Goal: Find contact information: Find contact information

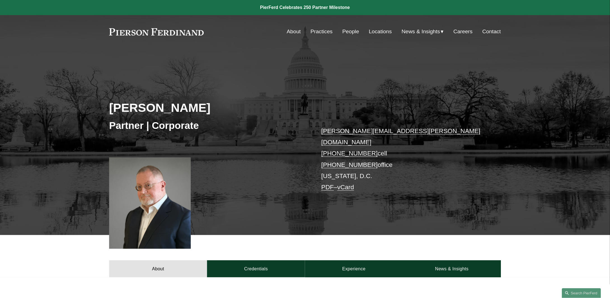
click at [354, 33] on link "People" at bounding box center [351, 31] width 17 height 11
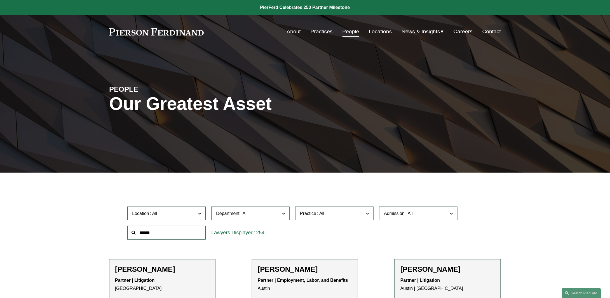
click at [200, 212] on span at bounding box center [199, 213] width 3 height 7
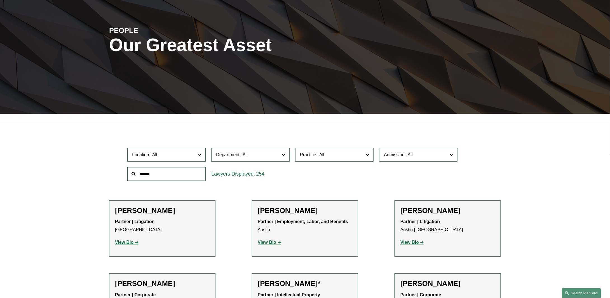
scroll to position [84, 0]
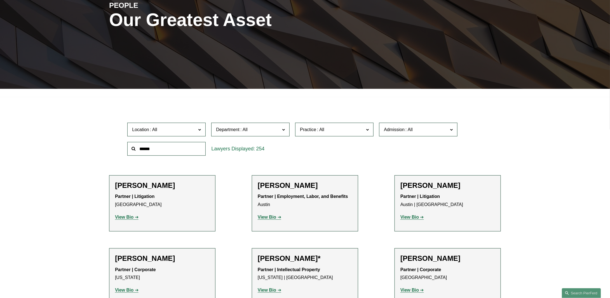
click at [334, 144] on div "Location All [GEOGRAPHIC_DATA] [GEOGRAPHIC_DATA] [GEOGRAPHIC_DATA] [GEOGRAPHIC_…" at bounding box center [305, 139] width 361 height 38
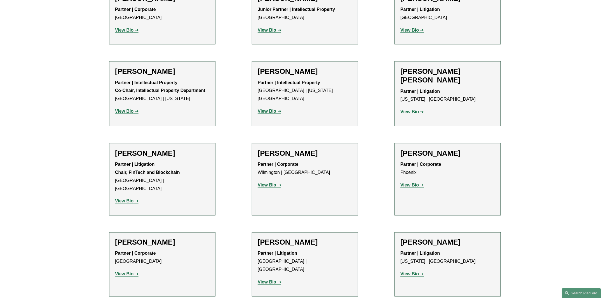
scroll to position [3583, 0]
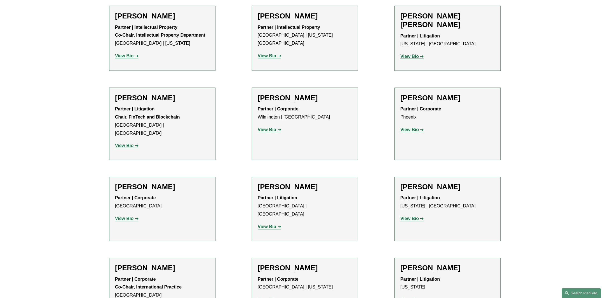
drag, startPoint x: 132, startPoint y: 202, endPoint x: 146, endPoint y: 203, distance: 14.8
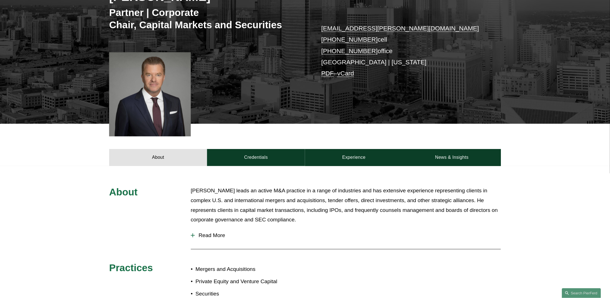
scroll to position [112, 0]
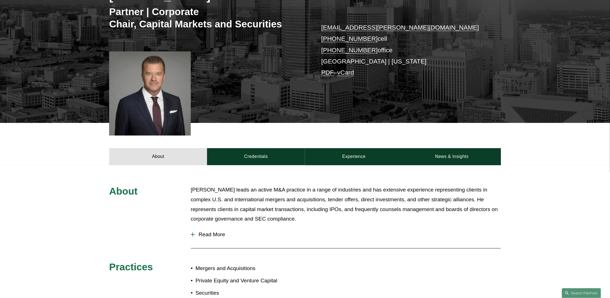
click at [194, 234] on div at bounding box center [193, 235] width 4 height 4
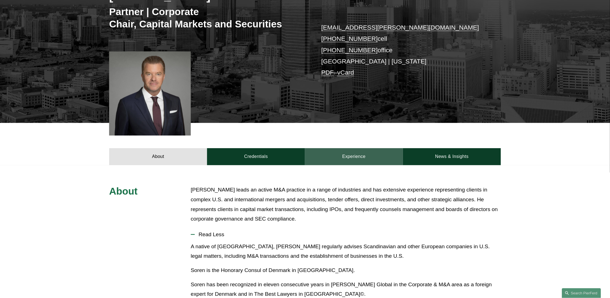
click at [350, 156] on link "Experience" at bounding box center [354, 156] width 98 height 17
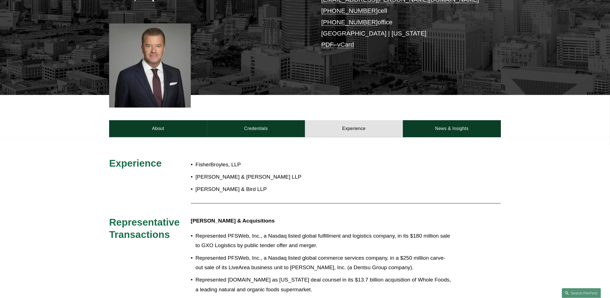
scroll to position [0, 0]
